Goal: Transaction & Acquisition: Download file/media

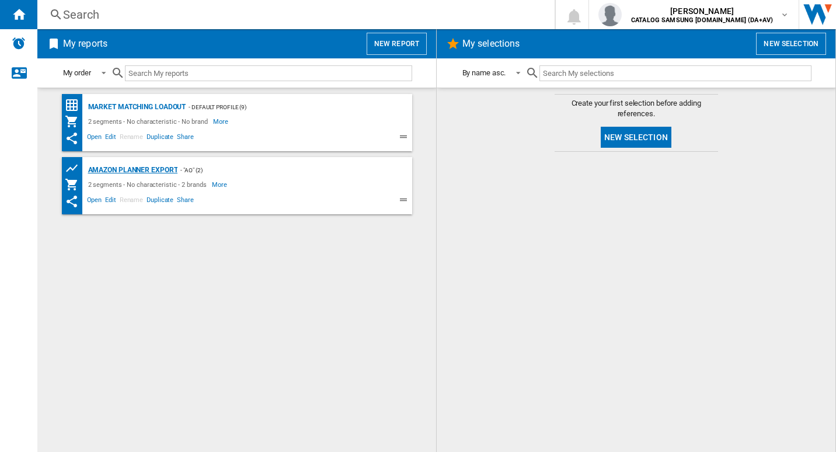
click at [156, 172] on div "Amazon Planner Export" at bounding box center [131, 170] width 93 height 15
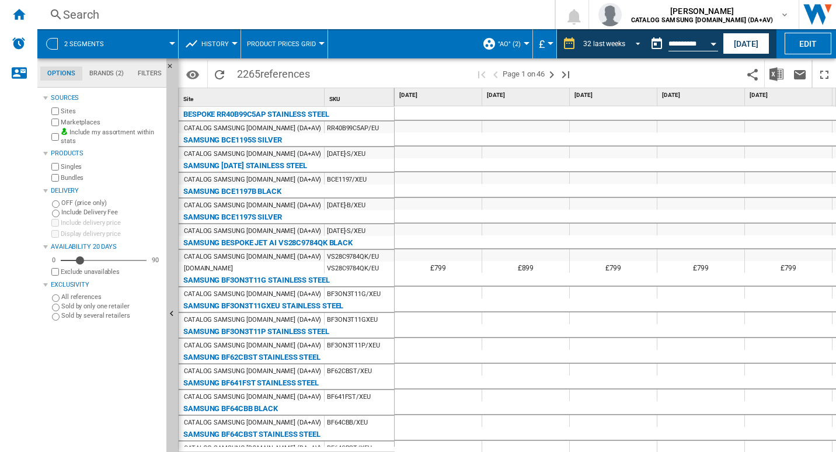
click at [637, 38] on span "REPORTS.WIZARD.STEPS.REPORT.STEPS.REPORT_OPTIONS.PERIOD: 32 last weeks" at bounding box center [634, 42] width 14 height 11
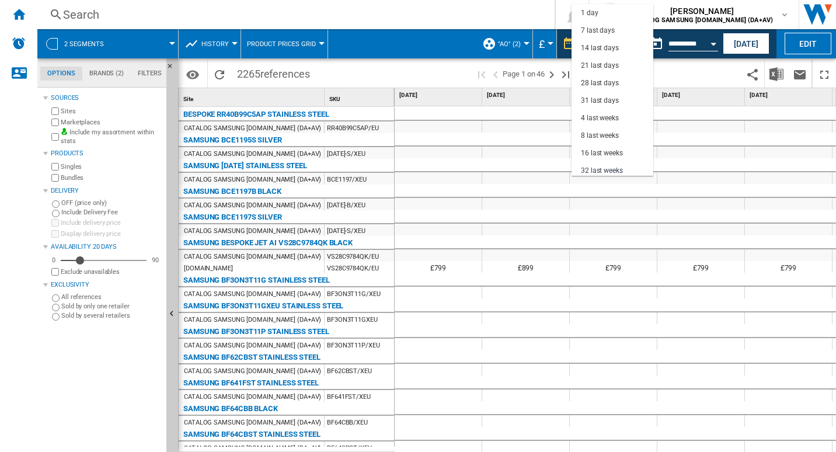
scroll to position [74, 0]
click at [623, 100] on md-option "32 last weeks" at bounding box center [612, 97] width 82 height 18
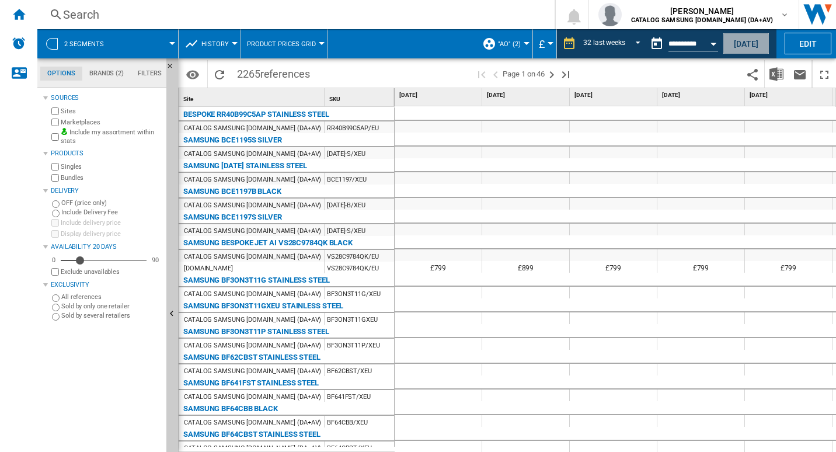
click at [758, 46] on button "[DATE]" at bounding box center [746, 44] width 47 height 22
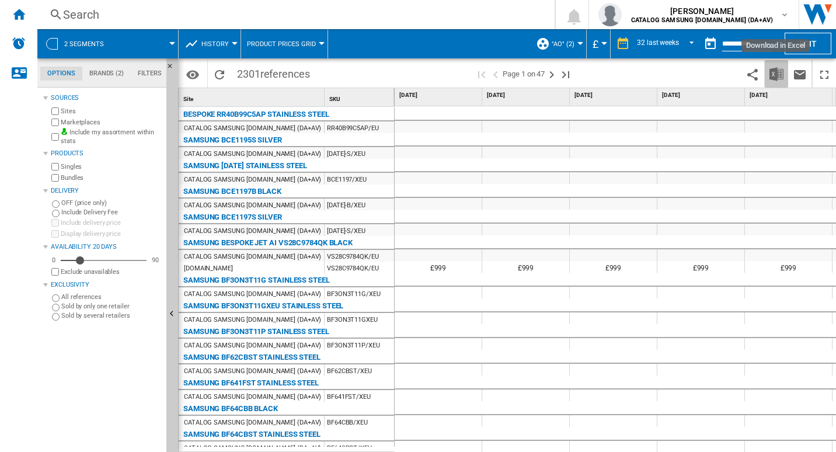
click at [773, 73] on img "Download in Excel" at bounding box center [776, 74] width 14 height 14
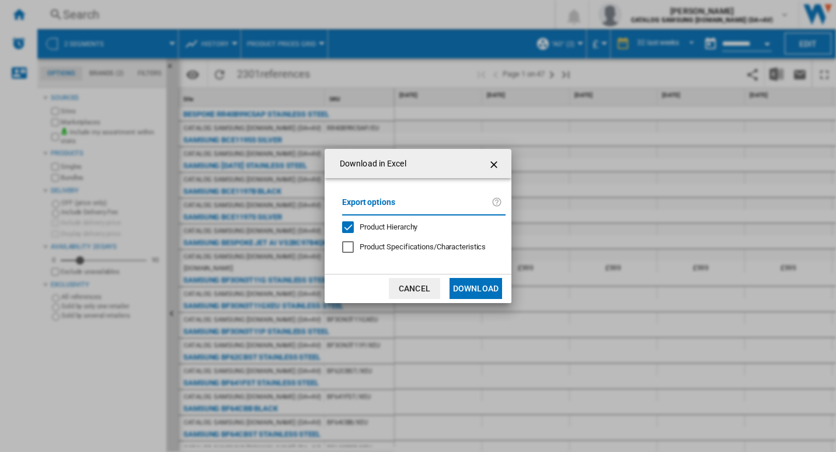
click at [479, 292] on button "Download" at bounding box center [475, 288] width 53 height 21
